Goal: Understand process/instructions: Learn how to perform a task or action

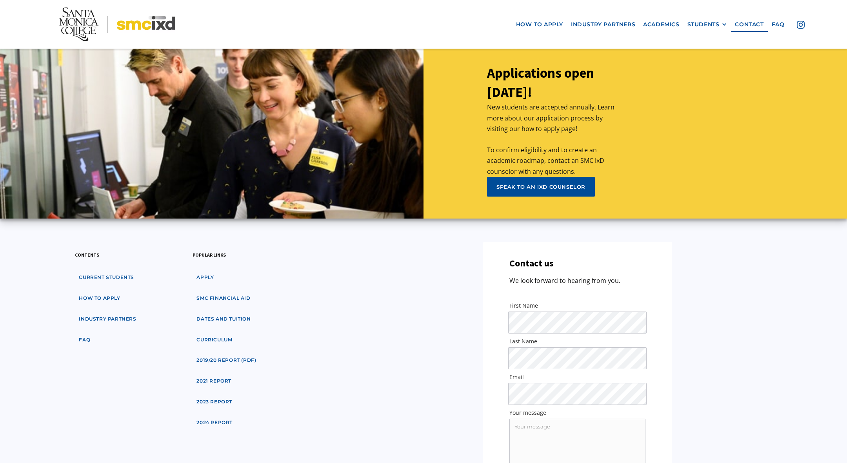
scroll to position [3695, 0]
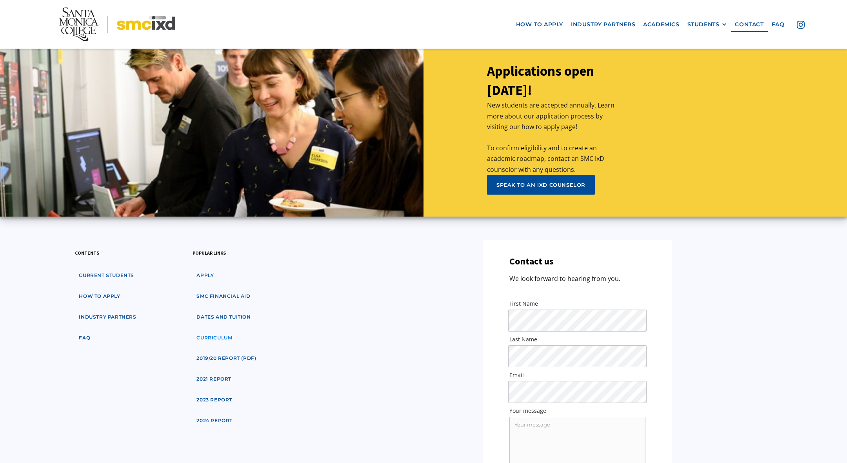
click at [230, 331] on link "curriculum" at bounding box center [215, 338] width 44 height 15
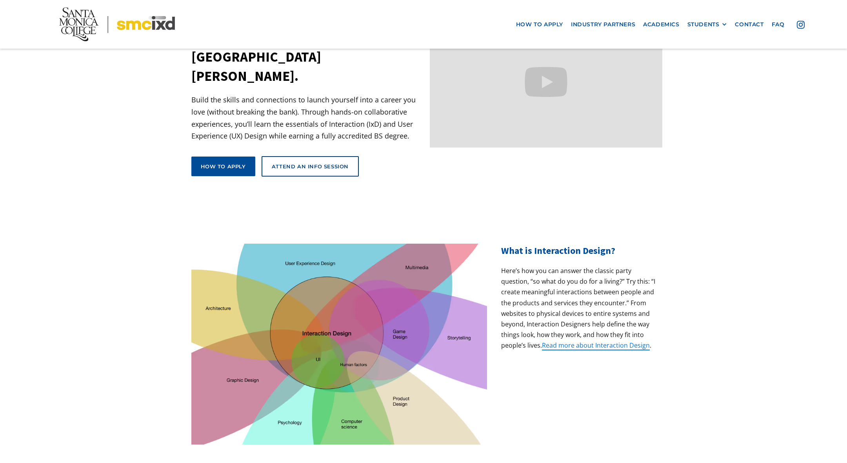
scroll to position [93, 0]
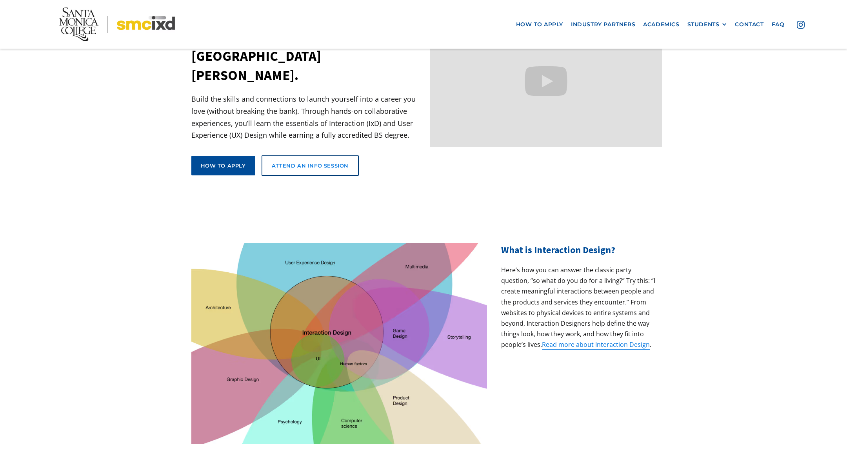
click at [311, 162] on div "Attend an Info Session" at bounding box center [310, 165] width 77 height 7
click at [228, 156] on link "How to apply" at bounding box center [223, 166] width 64 height 20
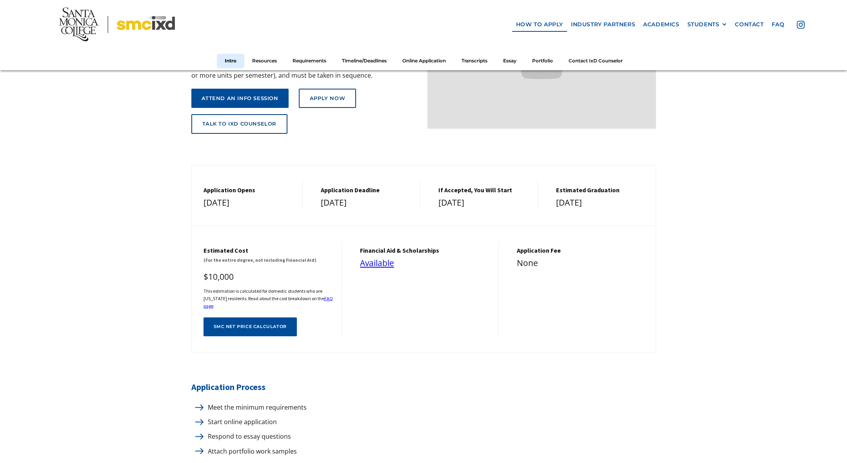
scroll to position [184, 0]
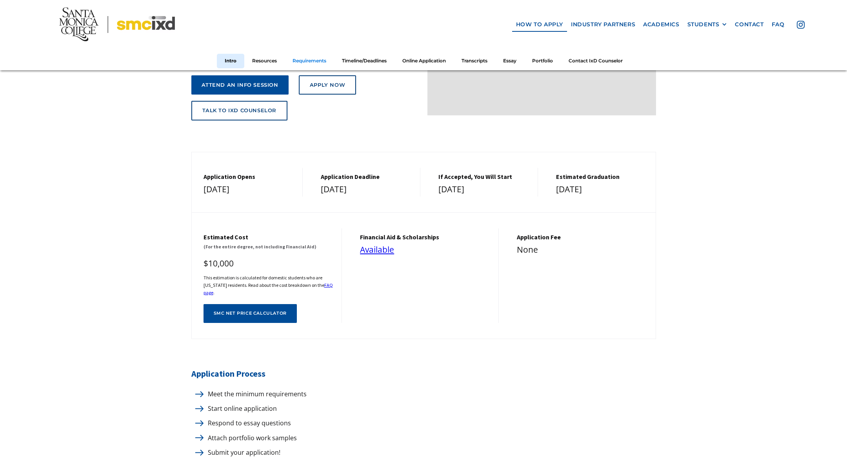
click at [311, 59] on link "Requirements" at bounding box center [309, 61] width 49 height 15
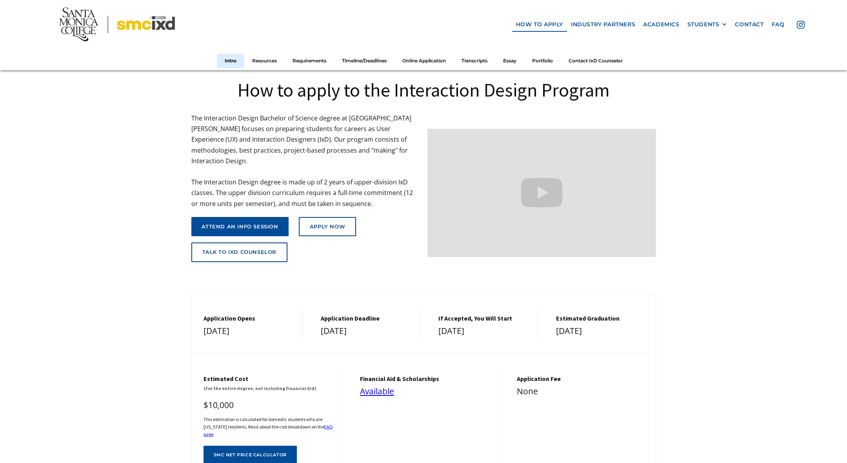
scroll to position [40, 0]
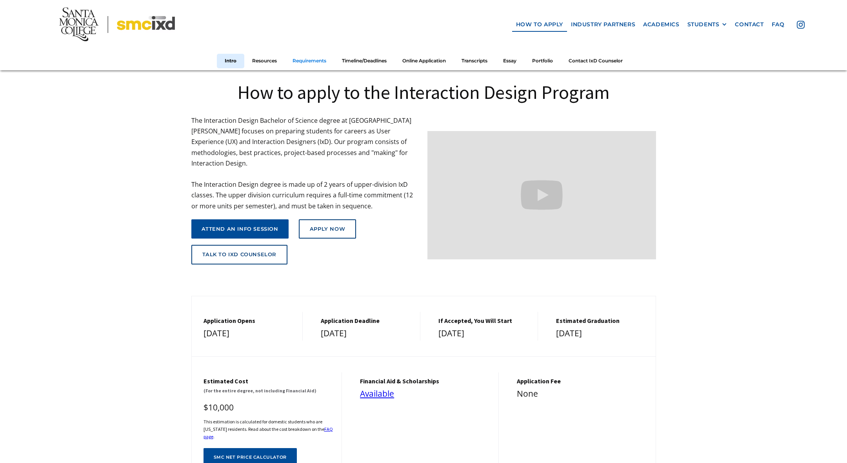
click at [311, 59] on link "Requirements" at bounding box center [309, 61] width 49 height 15
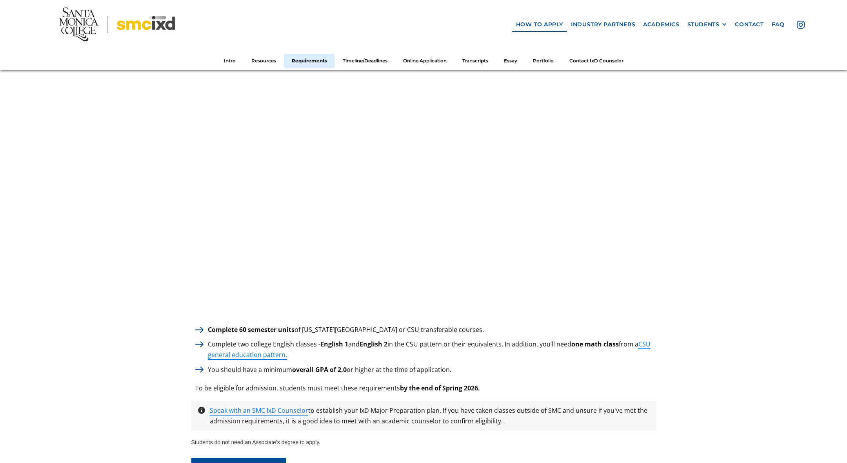
scroll to position [920, 0]
